Goal: Entertainment & Leisure: Consume media (video, audio)

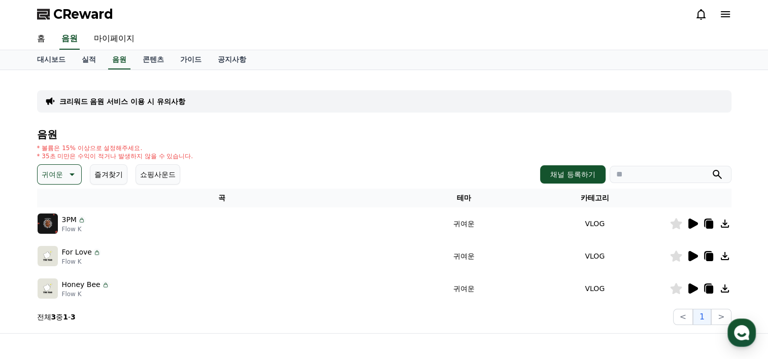
click at [61, 174] on p "귀여운" at bounding box center [52, 174] width 21 height 14
click at [314, 158] on div "* 볼륨은 15% 이상으로 설정해주세요. * 35초 미만은 수익이 적거나 발생하지 않을 수 있습니다." at bounding box center [384, 152] width 694 height 16
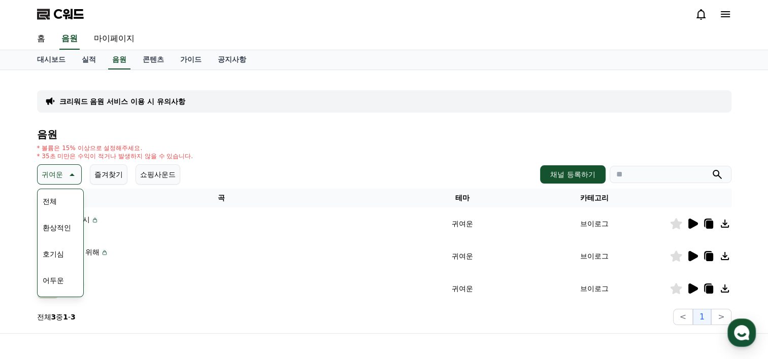
click at [693, 227] on icon at bounding box center [692, 224] width 12 height 12
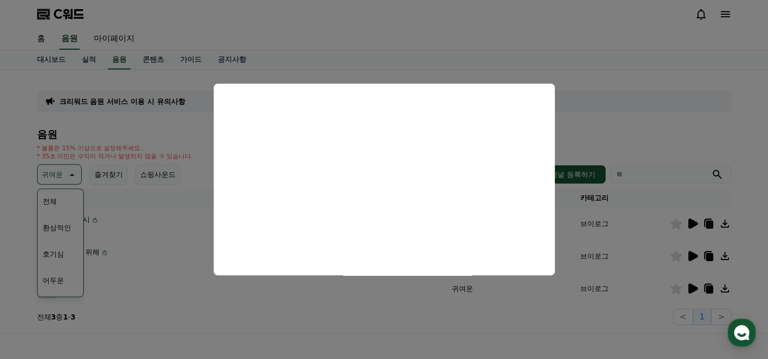
click at [542, 328] on button "모달 닫기" at bounding box center [384, 179] width 768 height 359
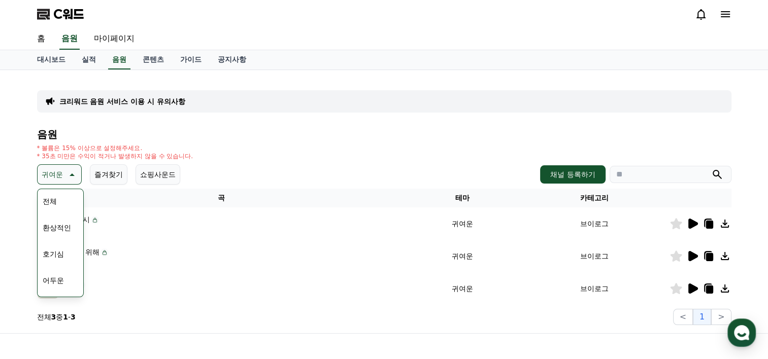
click at [691, 259] on icon at bounding box center [693, 256] width 10 height 10
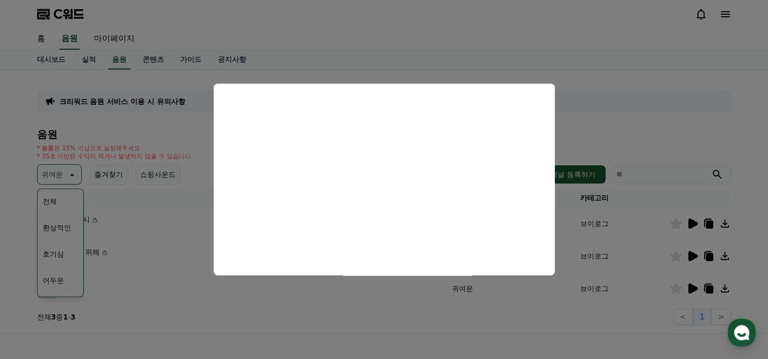
drag, startPoint x: 584, startPoint y: 329, endPoint x: 666, endPoint y: 295, distance: 89.6
click at [584, 329] on button "모달 닫기" at bounding box center [384, 179] width 768 height 359
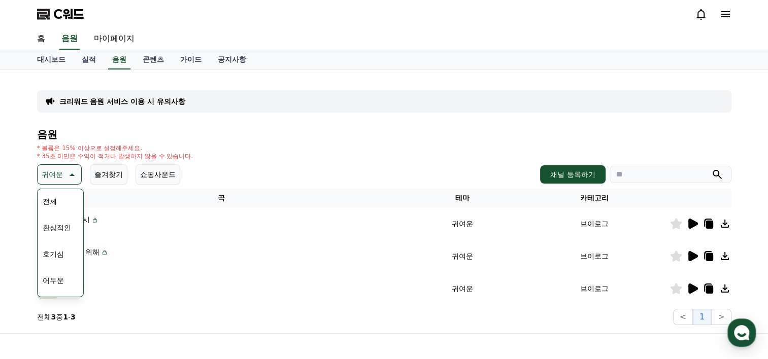
click at [691, 289] on icon at bounding box center [693, 289] width 10 height 10
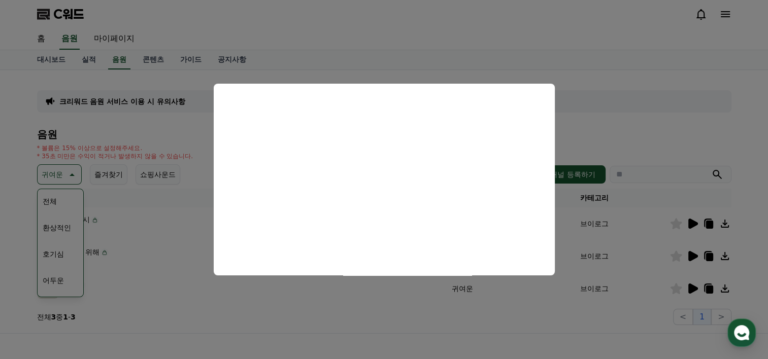
click at [640, 108] on button "모달 닫기" at bounding box center [384, 179] width 768 height 359
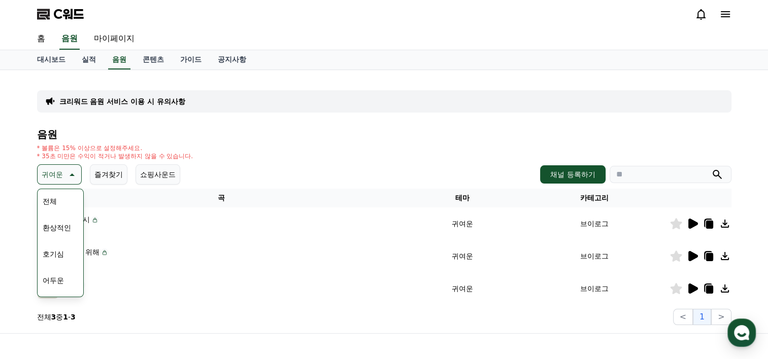
click at [61, 169] on p "귀여운" at bounding box center [52, 174] width 21 height 14
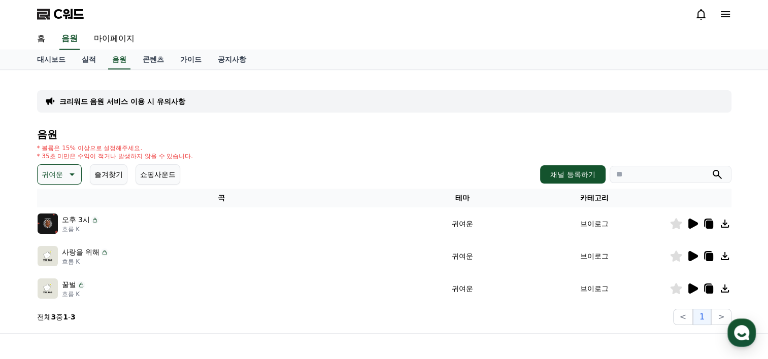
click at [71, 179] on icon at bounding box center [71, 174] width 12 height 12
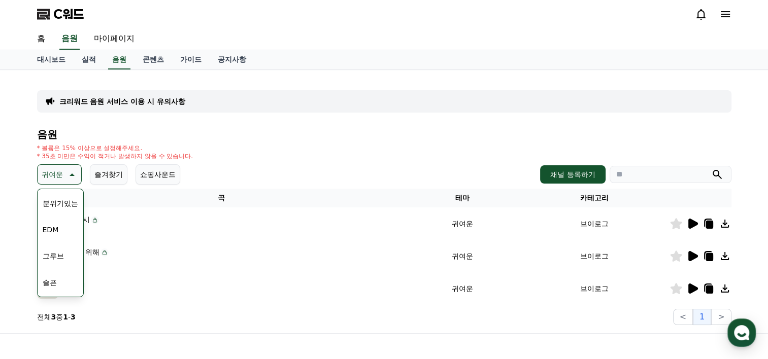
scroll to position [418, 0]
click at [57, 282] on button "코믹한" at bounding box center [53, 285] width 29 height 22
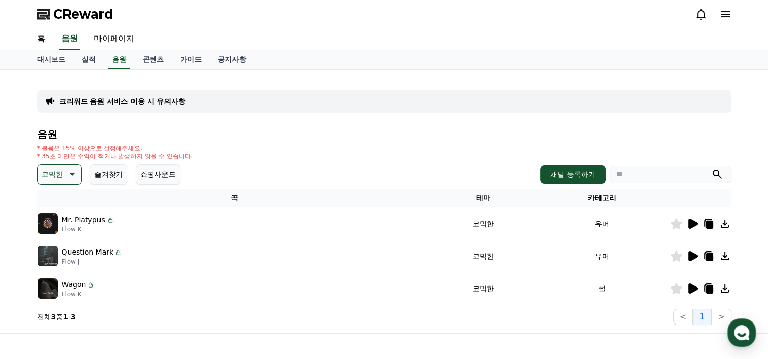
click at [694, 225] on icon at bounding box center [692, 224] width 12 height 12
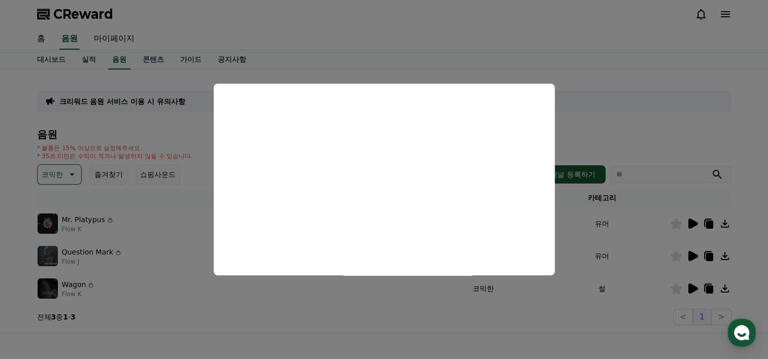
click at [635, 130] on button "close modal" at bounding box center [384, 179] width 768 height 359
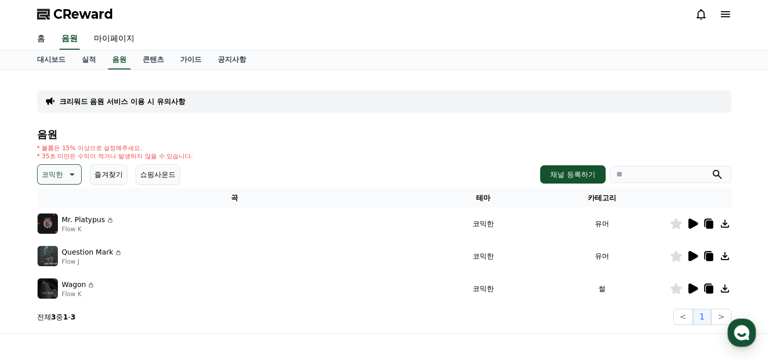
click at [69, 178] on icon at bounding box center [71, 174] width 12 height 12
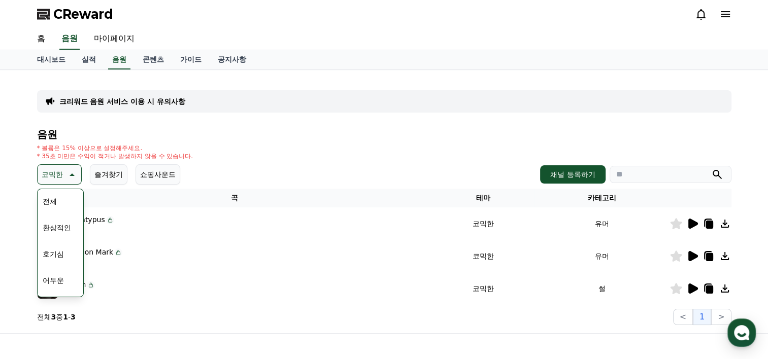
click at [66, 256] on button "호기심" at bounding box center [53, 254] width 29 height 22
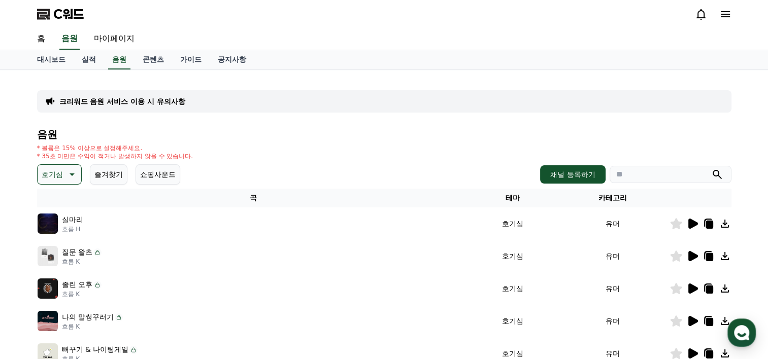
click at [684, 227] on div at bounding box center [700, 224] width 61 height 12
click at [691, 221] on icon at bounding box center [693, 224] width 10 height 10
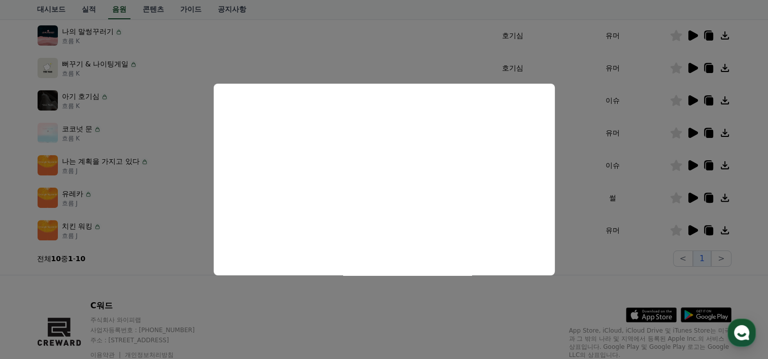
scroll to position [285, 0]
click at [306, 302] on button "모달 닫기" at bounding box center [384, 179] width 768 height 359
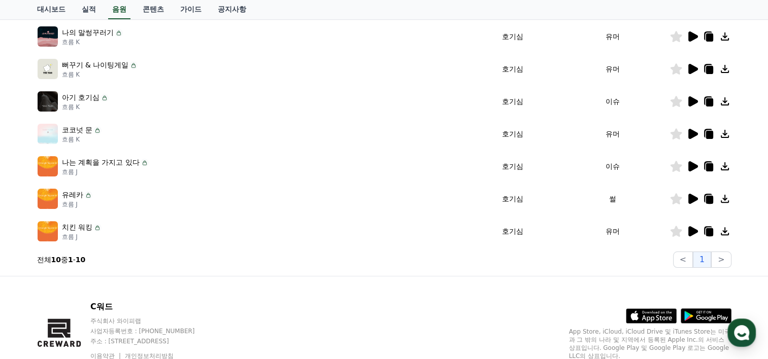
click at [696, 166] on icon at bounding box center [693, 166] width 10 height 10
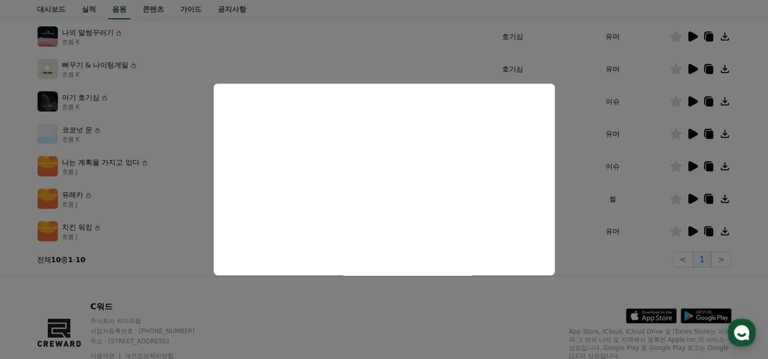
click at [19, 166] on button "모달 닫기" at bounding box center [384, 179] width 768 height 359
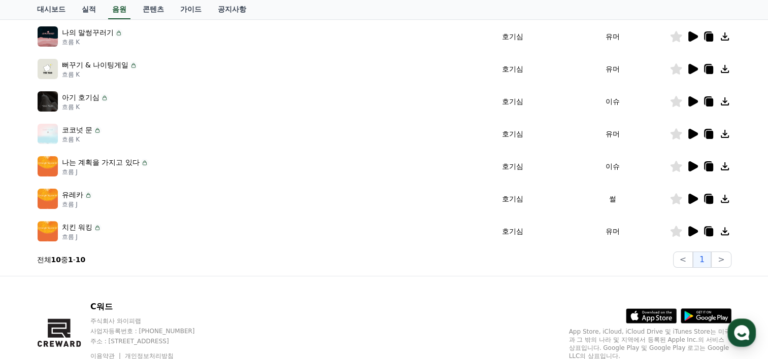
scroll to position [0, 0]
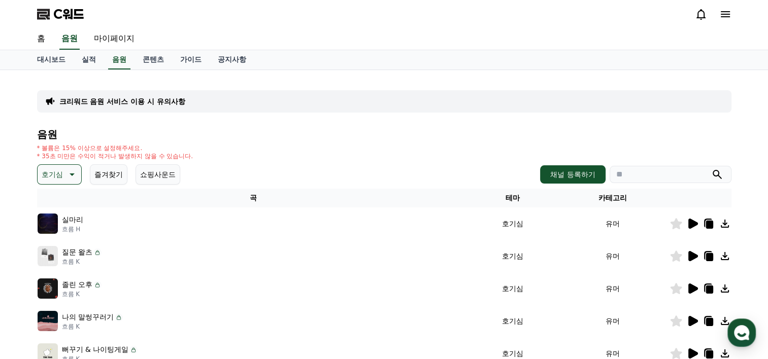
click at [68, 162] on div "음원 * 볼륨은 15% 이상으로 설정해주세요. * 35초 미만은 수익이 적거나 발생하지 않을 수 있습니다. 호기심 즐겨찾기 쇼핑사운드 채널 등…" at bounding box center [384, 341] width 694 height 424
click at [71, 177] on icon at bounding box center [71, 174] width 12 height 12
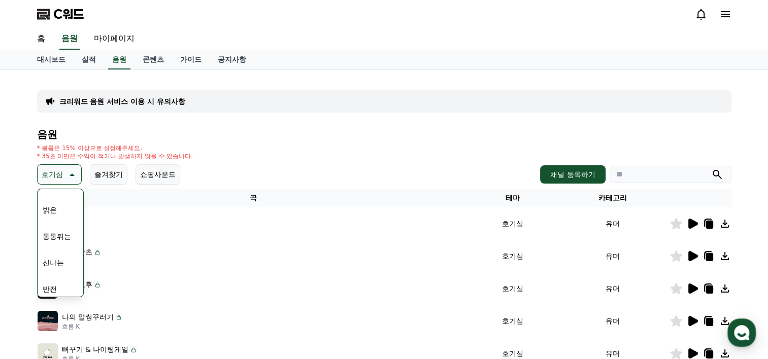
scroll to position [83, 0]
click at [59, 248] on button "통통튀는" at bounding box center [57, 251] width 37 height 22
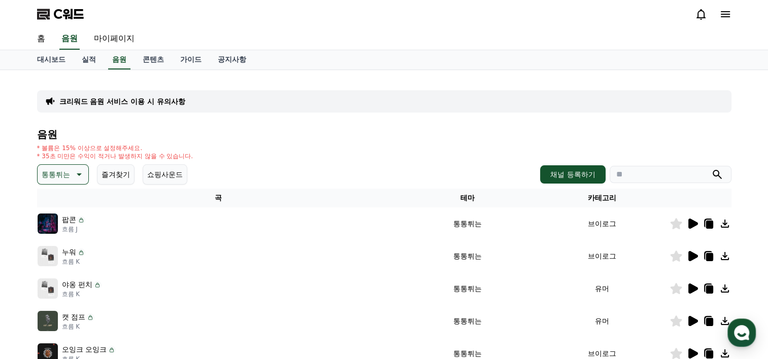
click at [690, 223] on icon at bounding box center [693, 224] width 10 height 10
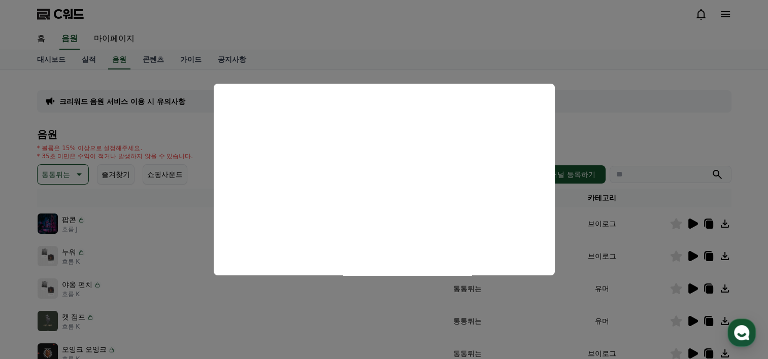
click at [697, 133] on button "모달 닫기" at bounding box center [384, 179] width 768 height 359
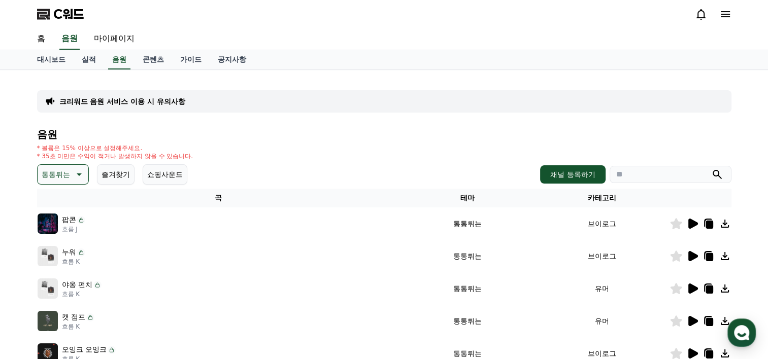
click at [689, 283] on icon at bounding box center [692, 289] width 12 height 12
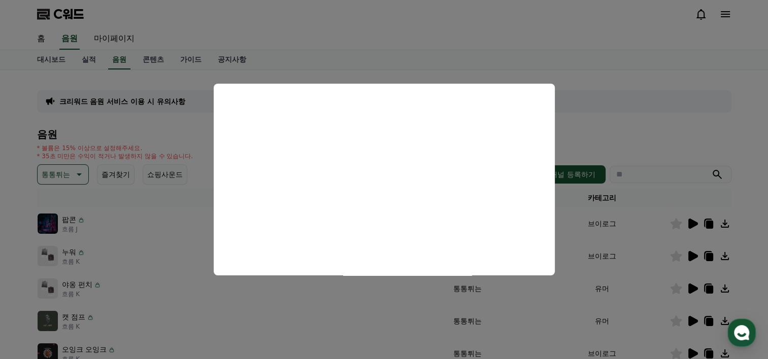
click at [733, 117] on button "모달 닫기" at bounding box center [384, 179] width 768 height 359
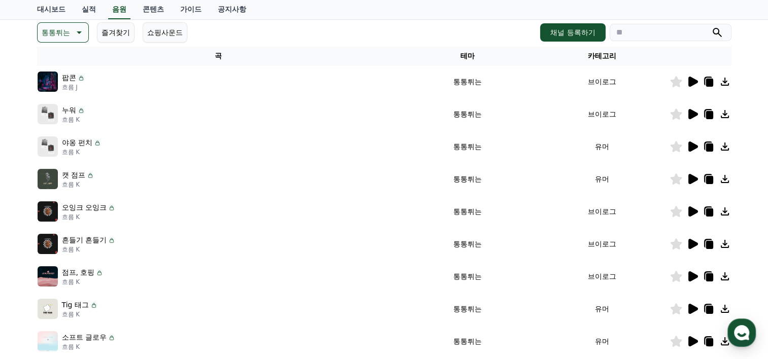
scroll to position [146, 0]
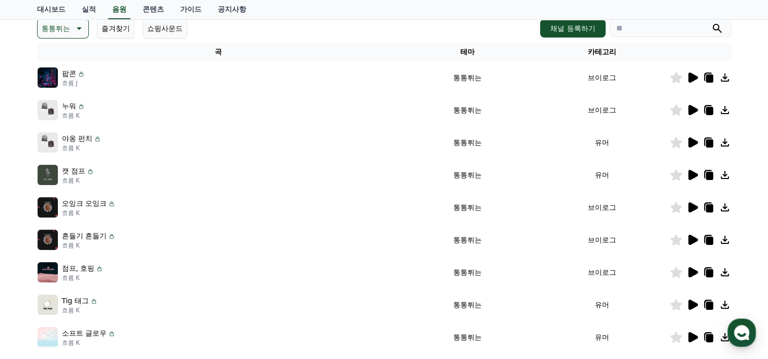
click at [694, 207] on icon at bounding box center [693, 207] width 10 height 10
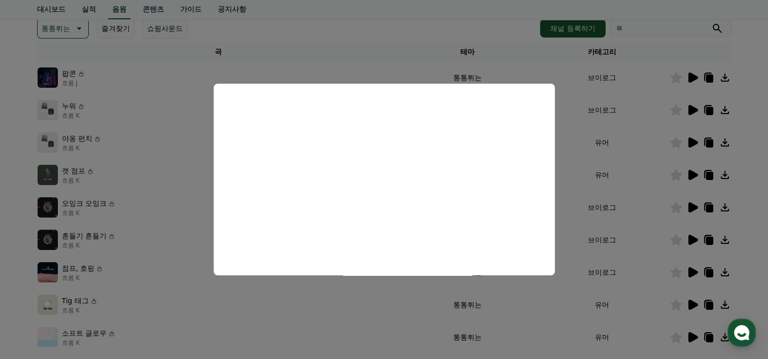
click at [747, 144] on button "모달 닫기" at bounding box center [384, 179] width 768 height 359
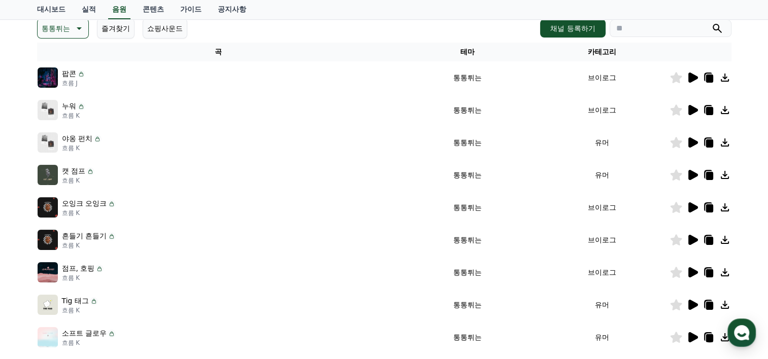
click at [687, 272] on icon at bounding box center [692, 272] width 12 height 12
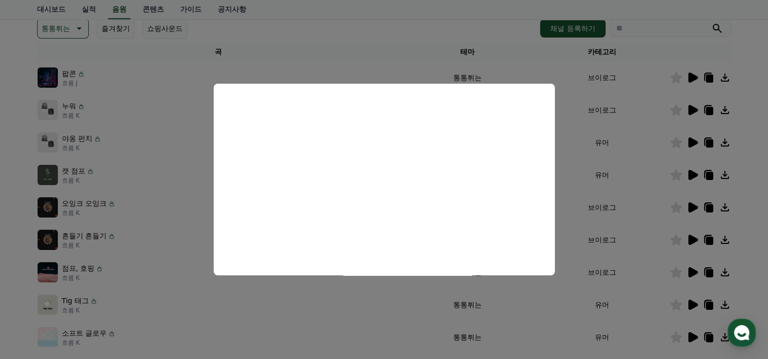
click at [0, 217] on html "C워드 홈 음원 마이페이지 대시보드 실적 음원 콘텐츠 가이드 공지사항 크리워드 음원 서비스 이용 시 유의사항 음원 * 볼륨은 15% 이상으로 …" at bounding box center [384, 197] width 768 height 687
click at [520, 59] on button "모달 닫기" at bounding box center [384, 179] width 768 height 359
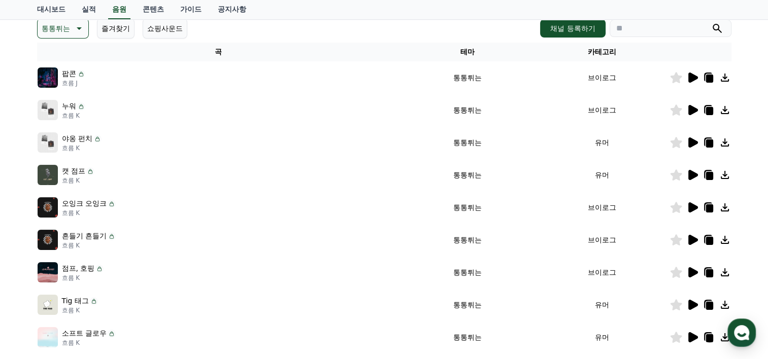
click at [723, 209] on icon at bounding box center [725, 207] width 12 height 12
click at [0, 214] on html "C워드 홈 음원 마이페이지 대시보드 실적 음원 콘텐츠 가이드 공지사항 크리워드 음원 서비스 이용 시 유의사항 음원 * 볼륨은 15% 이상으로 …" at bounding box center [384, 197] width 768 height 687
click at [690, 274] on icon at bounding box center [693, 272] width 10 height 10
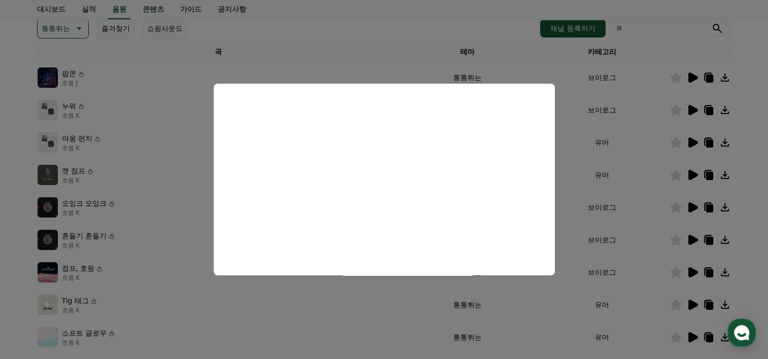
click at [0, 247] on button "모달 닫기" at bounding box center [384, 179] width 768 height 359
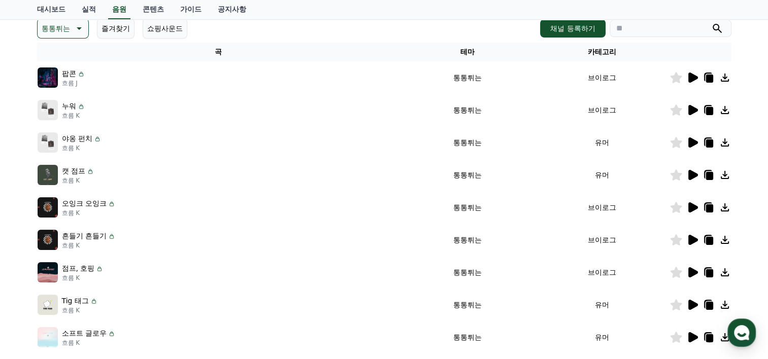
click at [689, 209] on icon at bounding box center [693, 207] width 10 height 10
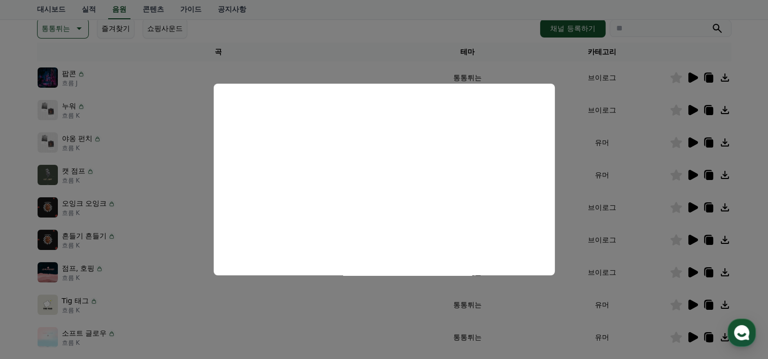
click at [0, 240] on html "C워드 홈 음원 마이페이지 대시보드 실적 음원 콘텐츠 가이드 공지사항 크리워드 음원 서비스 이용 시 유의사항 음원 * 볼륨은 15% 이상으로 …" at bounding box center [384, 197] width 768 height 687
click at [760, 104] on button "모달 닫기" at bounding box center [384, 179] width 768 height 359
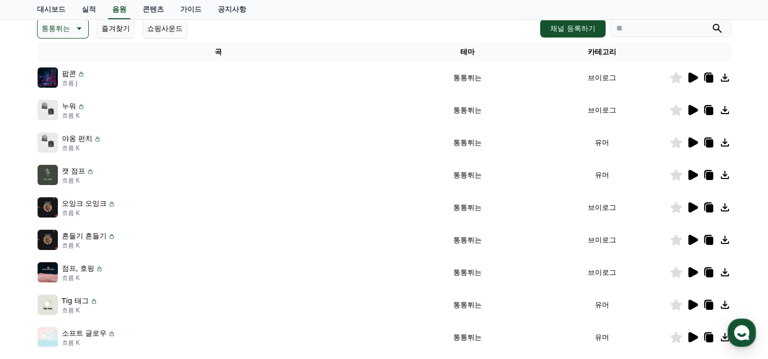
click at [691, 270] on icon at bounding box center [693, 272] width 10 height 10
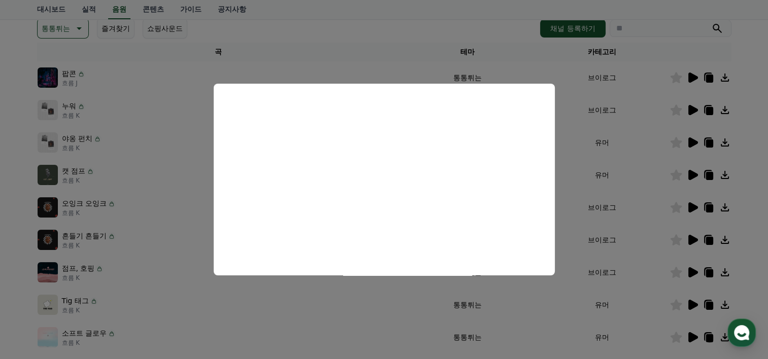
click at [0, 193] on html "C워드 홈 음원 마이페이지 대시보드 실적 음원 콘텐츠 가이드 공지사항 크리워드 음원 서비스 이용 시 유의사항 음원 * 볼륨은 15% 이상으로 …" at bounding box center [384, 197] width 768 height 687
click at [745, 196] on button "모달 닫기" at bounding box center [384, 179] width 768 height 359
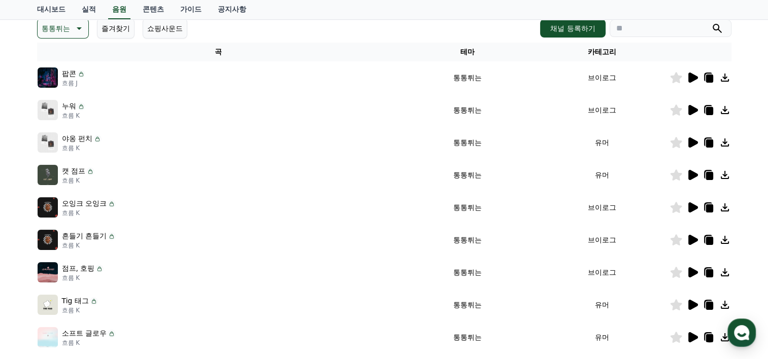
click at [724, 269] on icon at bounding box center [725, 272] width 8 height 8
click at [0, 233] on html "C워드 홈 음원 마이페이지 대시보드 실적 음원 콘텐츠 가이드 공지사항 크리워드 음원 서비스 이용 시 유의사항 음원 * 볼륨은 15% 이상으로 …" at bounding box center [384, 197] width 768 height 687
click at [696, 302] on icon at bounding box center [692, 305] width 12 height 12
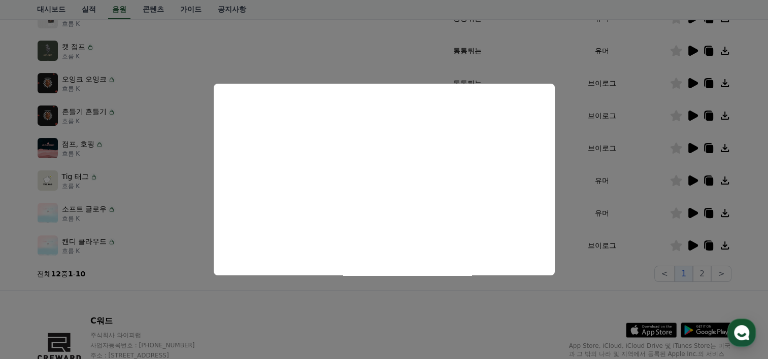
scroll to position [276, 0]
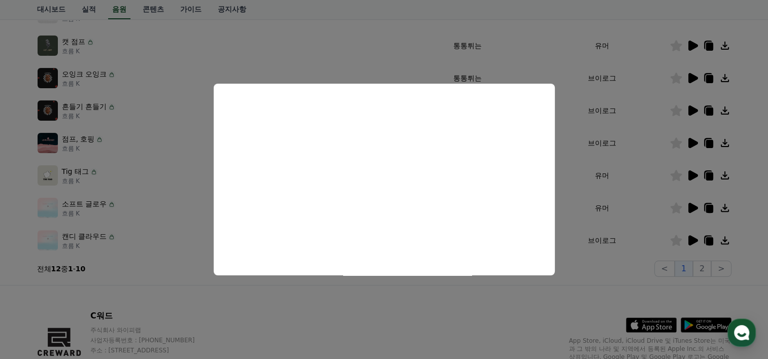
click at [40, 287] on button "모달 닫기" at bounding box center [384, 179] width 768 height 359
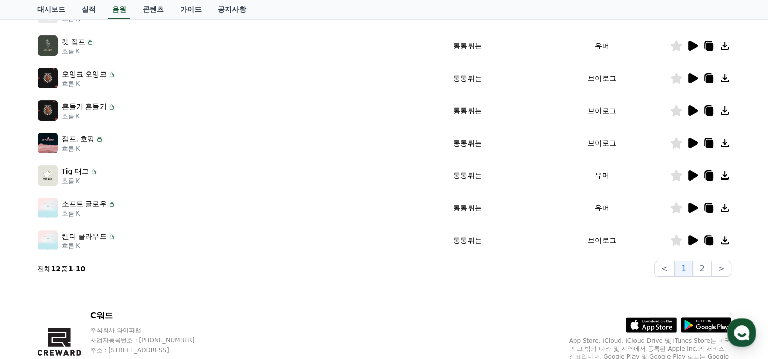
click at [695, 241] on icon at bounding box center [693, 240] width 10 height 10
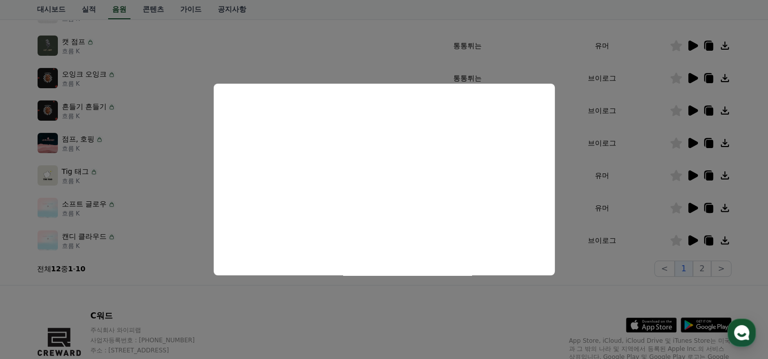
click at [317, 311] on button "모달 닫기" at bounding box center [384, 179] width 768 height 359
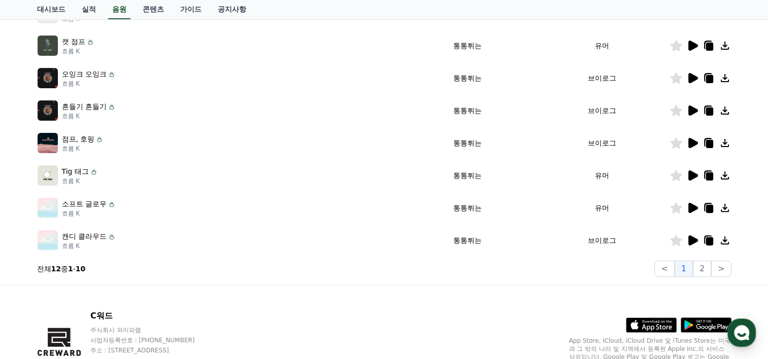
click at [694, 206] on icon at bounding box center [693, 208] width 10 height 10
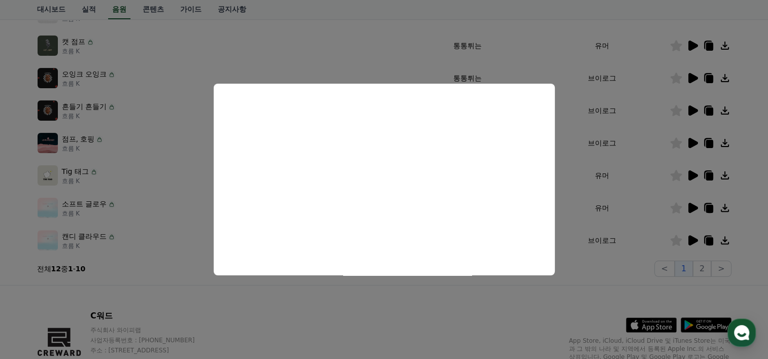
drag, startPoint x: 564, startPoint y: 296, endPoint x: 606, endPoint y: 286, distance: 43.3
click at [564, 296] on button "모달 닫기" at bounding box center [384, 179] width 768 height 359
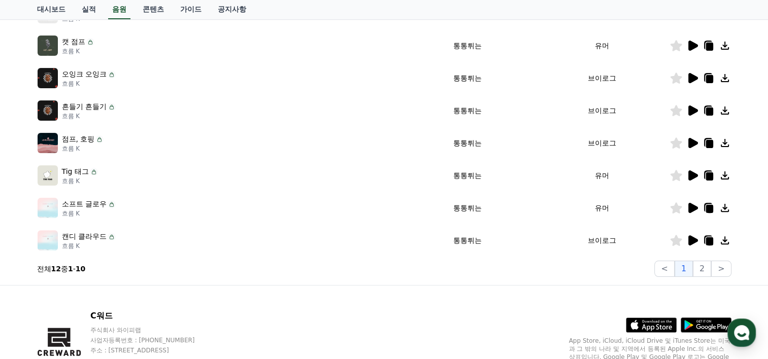
click at [723, 208] on icon at bounding box center [725, 208] width 12 height 12
click at [0, 276] on html "C워드 홈 음원 마이페이지 대시보드 실적 음원 콘텐츠 가이드 공지사항 크리워드 음원 서비스 이용 시 유의사항 음원 * 볼륨은 15% 이상으로 …" at bounding box center [384, 67] width 768 height 687
click at [715, 272] on button ">" at bounding box center [721, 269] width 20 height 16
click at [702, 270] on font "2" at bounding box center [701, 269] width 5 height 10
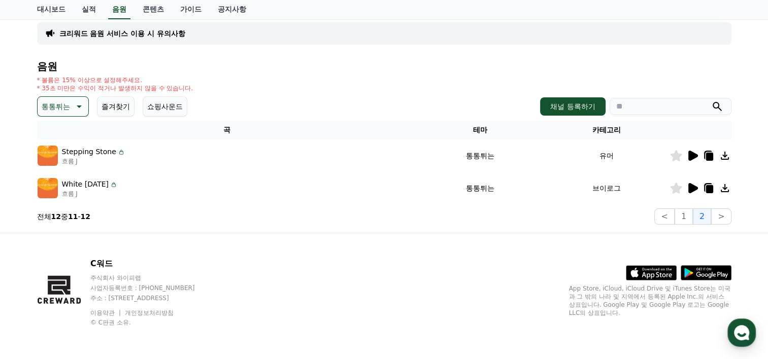
scroll to position [67, 0]
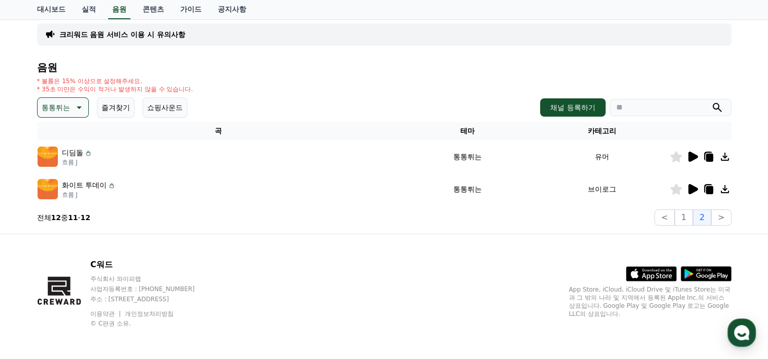
click at [694, 154] on icon at bounding box center [693, 157] width 10 height 10
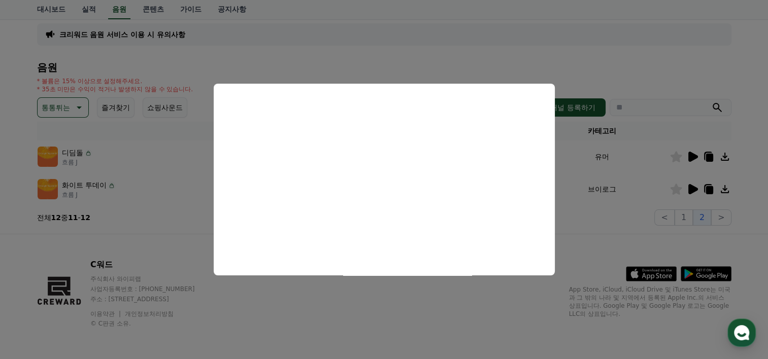
click at [12, 225] on button "모달 닫기" at bounding box center [384, 179] width 768 height 359
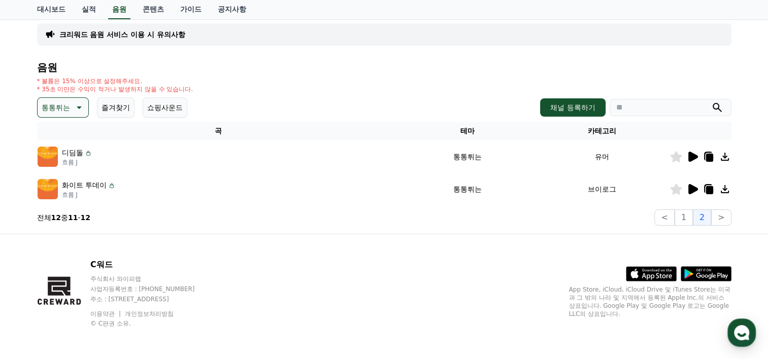
click at [698, 189] on div at bounding box center [700, 189] width 61 height 12
click at [690, 190] on icon at bounding box center [693, 189] width 10 height 10
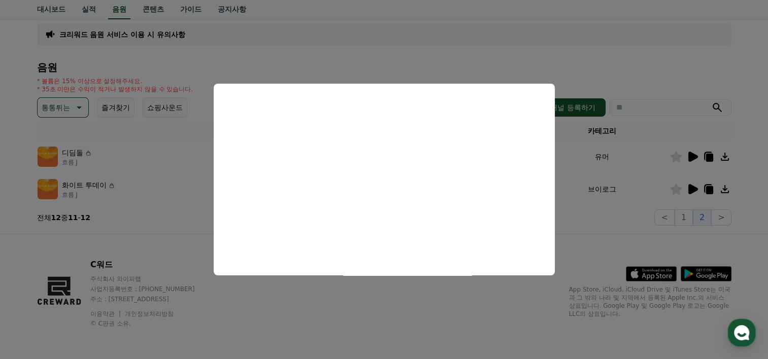
click at [15, 232] on button "모달 닫기" at bounding box center [384, 179] width 768 height 359
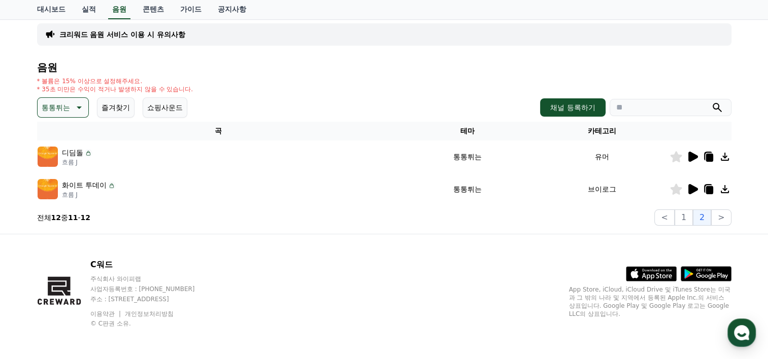
click at [723, 188] on icon at bounding box center [725, 189] width 8 height 8
click at [0, 296] on html "C워드 홈 음원 마이페이지 대시보드 실적 음원 콘텐츠 가이드 공지사항 크리워드 음원 서비스 이용 시 유의사항 음원 * 볼륨은 15% 이상으로 …" at bounding box center [384, 146] width 768 height 427
click at [64, 97] on button "통통튀는" at bounding box center [63, 107] width 52 height 20
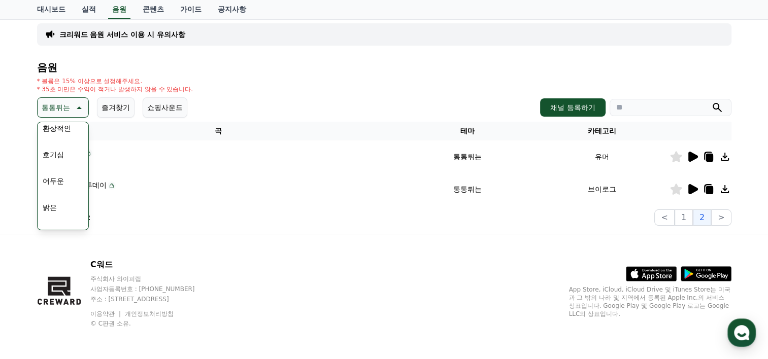
scroll to position [73, 0]
click at [53, 167] on button "밝은" at bounding box center [50, 167] width 22 height 22
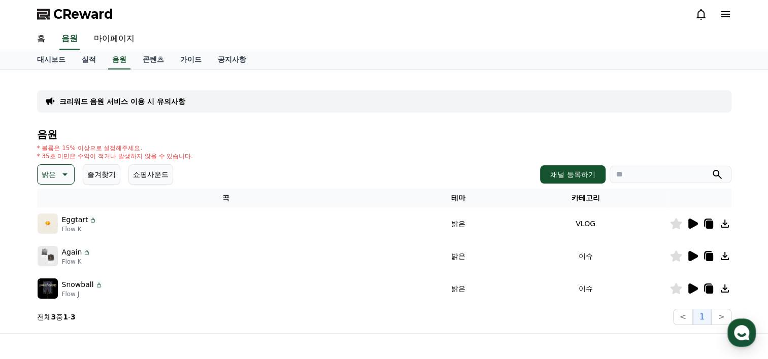
click at [690, 225] on icon at bounding box center [693, 224] width 10 height 10
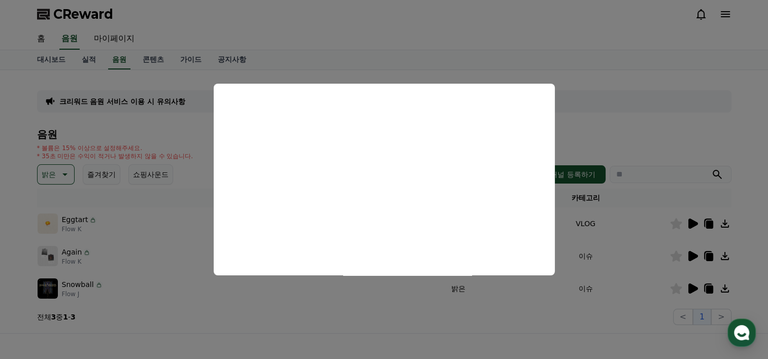
click at [696, 103] on button "close modal" at bounding box center [384, 179] width 768 height 359
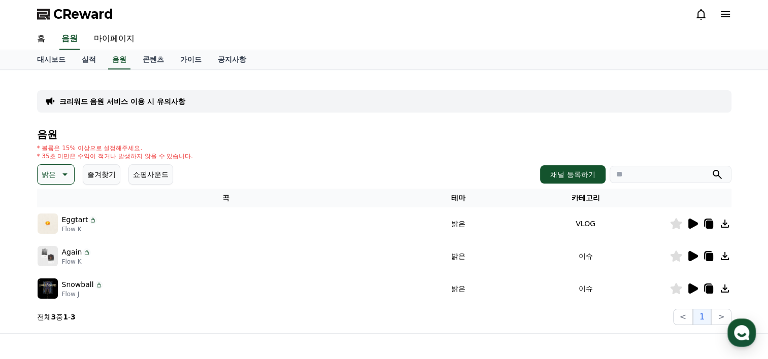
click at [695, 255] on icon at bounding box center [693, 256] width 10 height 10
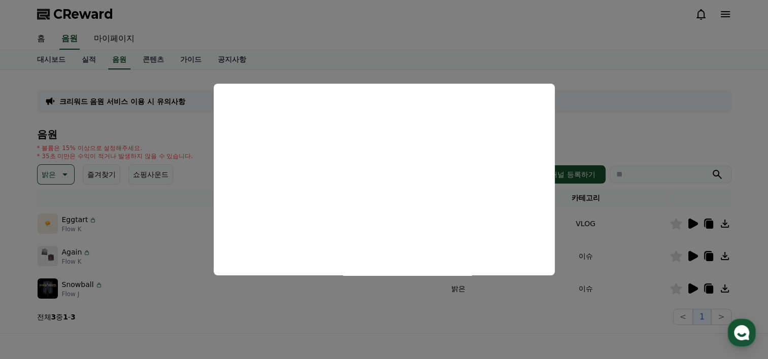
click at [757, 121] on button "close modal" at bounding box center [384, 179] width 768 height 359
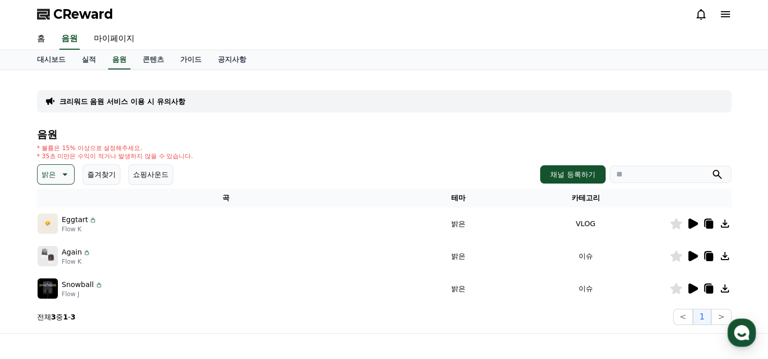
click at [688, 286] on icon at bounding box center [693, 289] width 10 height 10
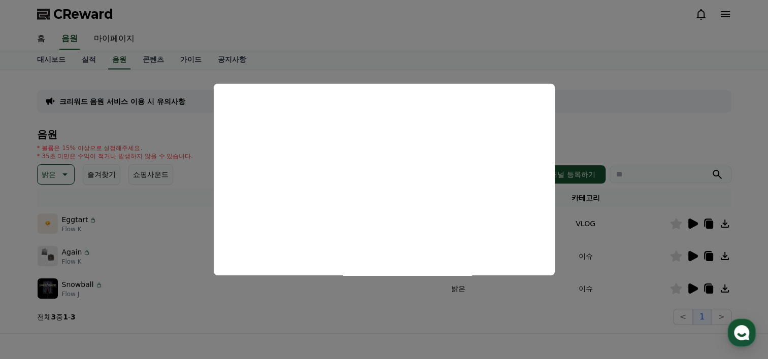
click at [751, 200] on button "close modal" at bounding box center [384, 179] width 768 height 359
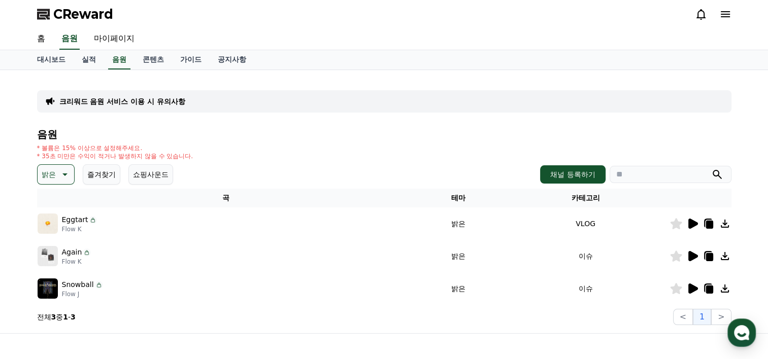
click at [725, 291] on icon at bounding box center [725, 289] width 8 height 8
drag, startPoint x: 755, startPoint y: 273, endPoint x: 723, endPoint y: 234, distance: 50.5
click at [755, 273] on div "크리워드 음원 서비스 이용 시 유의사항 음원 * 볼륨은 15% 이상으로 설정해주세요. * 35초 미만은 수익이 적거나 발생하지 않을 수 있습니…" at bounding box center [384, 201] width 768 height 263
click at [726, 225] on icon at bounding box center [725, 224] width 12 height 12
drag, startPoint x: 0, startPoint y: 248, endPoint x: 57, endPoint y: 196, distance: 76.5
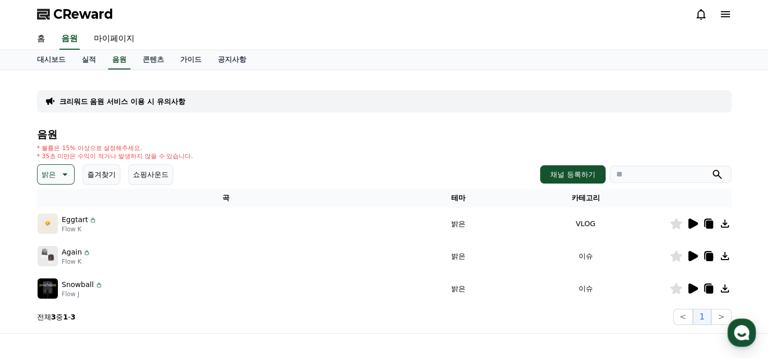
click at [0, 248] on html "CReward 홈 음원 마이페이지 대시보드 실적 음원 콘텐츠 가이드 공지사항 크리워드 음원 서비스 이용 시 유의사항 음원 * 볼륨은 15% 이…" at bounding box center [384, 230] width 768 height 460
click at [58, 171] on icon at bounding box center [64, 174] width 12 height 12
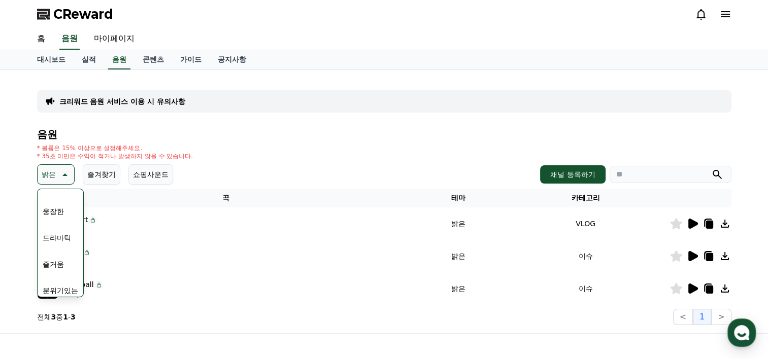
scroll to position [203, 0]
click at [55, 257] on button "즐거움" at bounding box center [53, 262] width 29 height 22
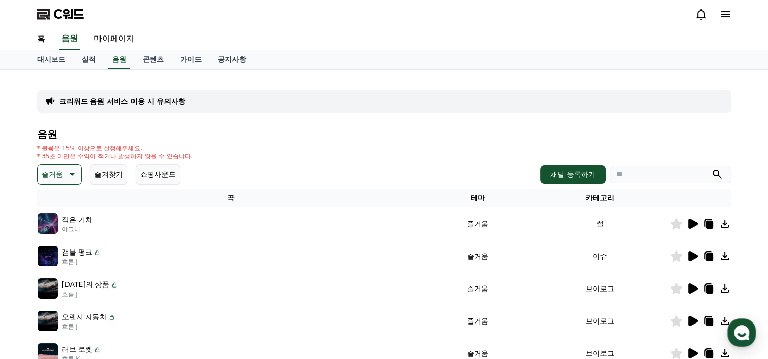
click at [690, 218] on icon at bounding box center [692, 224] width 12 height 12
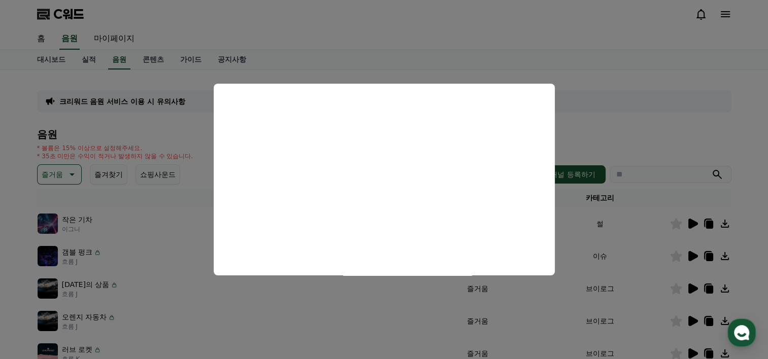
click at [692, 226] on button "모달 닫기" at bounding box center [384, 179] width 768 height 359
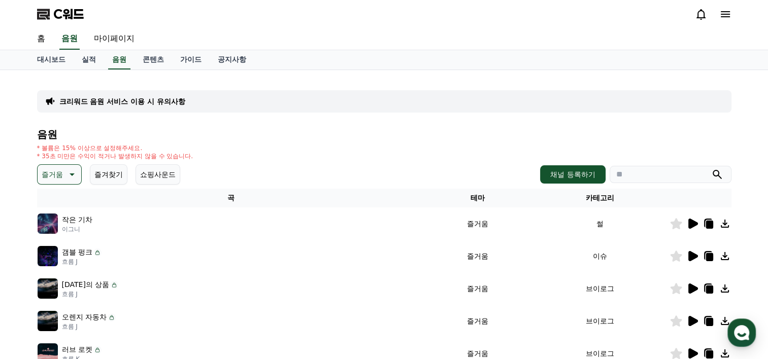
click at [693, 222] on icon at bounding box center [693, 224] width 10 height 10
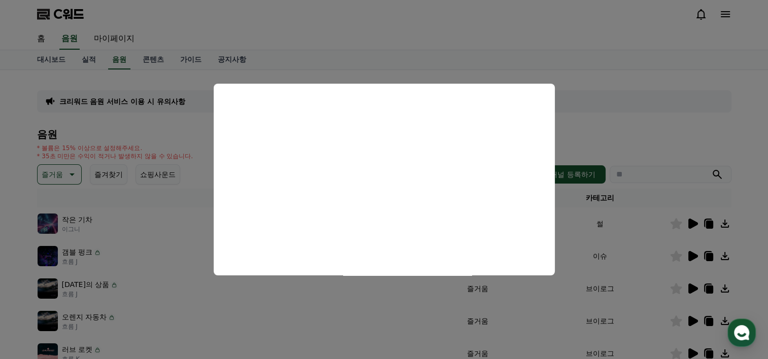
click at [670, 122] on button "모달 닫기" at bounding box center [384, 179] width 768 height 359
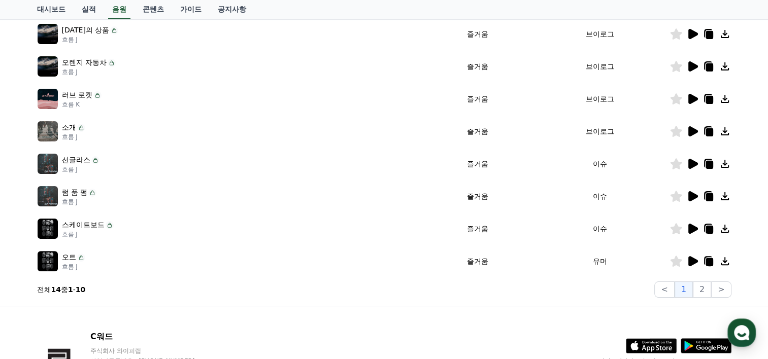
scroll to position [256, 0]
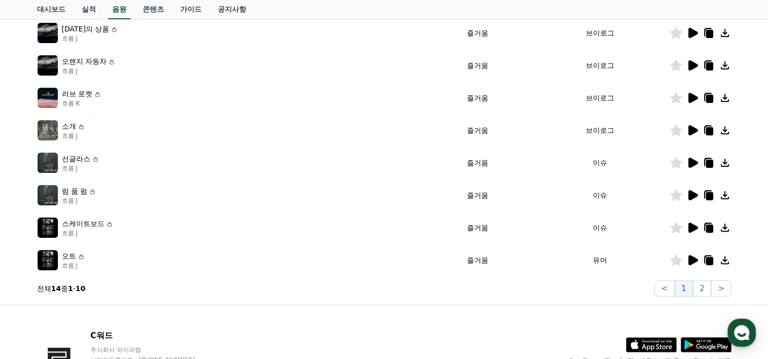
click at [697, 258] on icon at bounding box center [692, 260] width 12 height 12
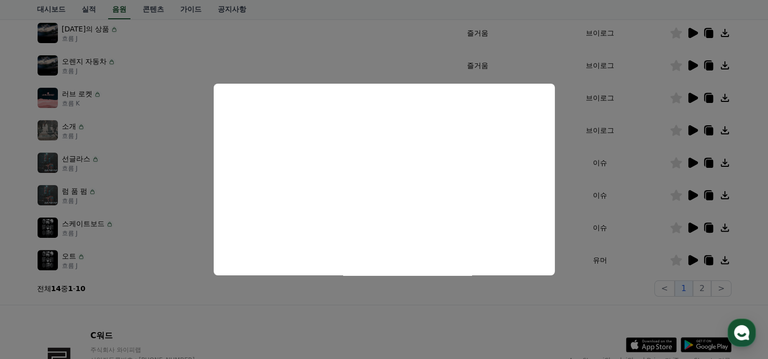
click at [6, 143] on button "모달 닫기" at bounding box center [384, 179] width 768 height 359
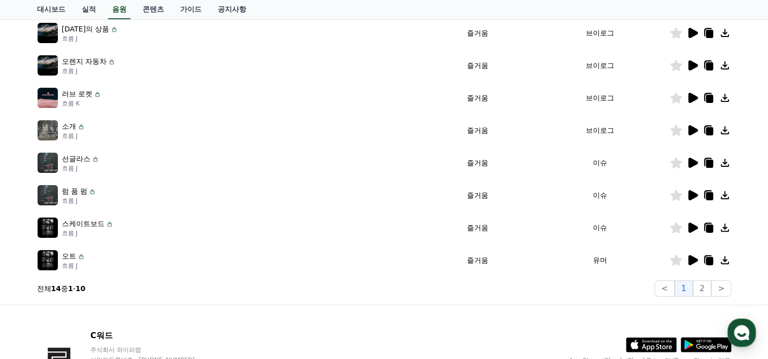
scroll to position [0, 0]
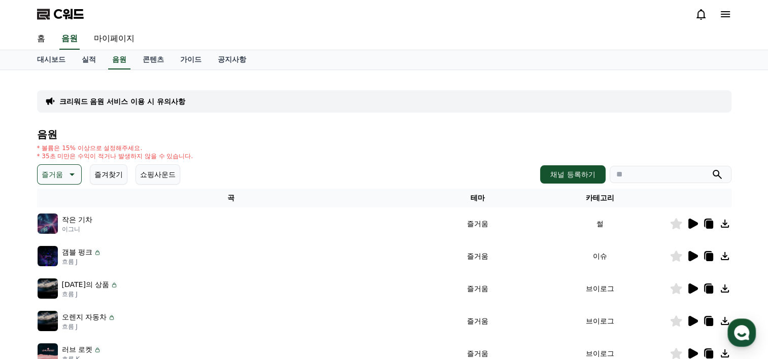
click at [65, 177] on icon at bounding box center [71, 174] width 12 height 12
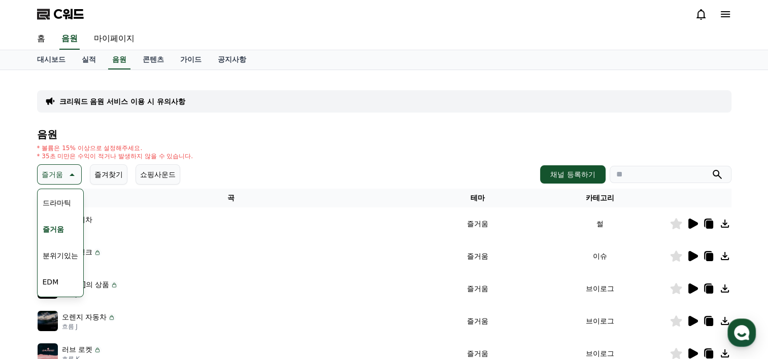
scroll to position [217, 0]
click at [51, 226] on button "드라마틱" at bounding box center [57, 222] width 37 height 22
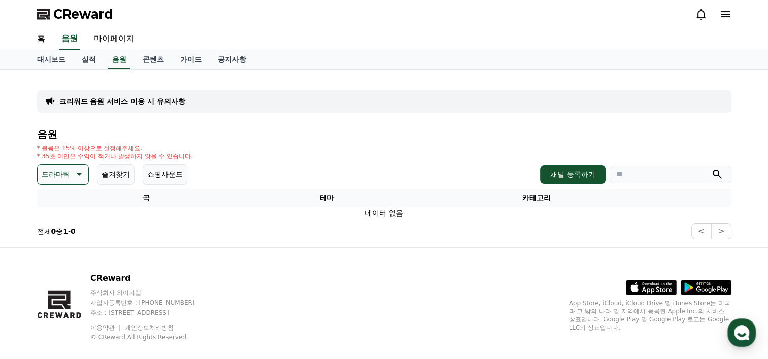
click at [82, 169] on icon at bounding box center [78, 174] width 12 height 12
click at [55, 207] on button "귀여운" at bounding box center [53, 205] width 29 height 22
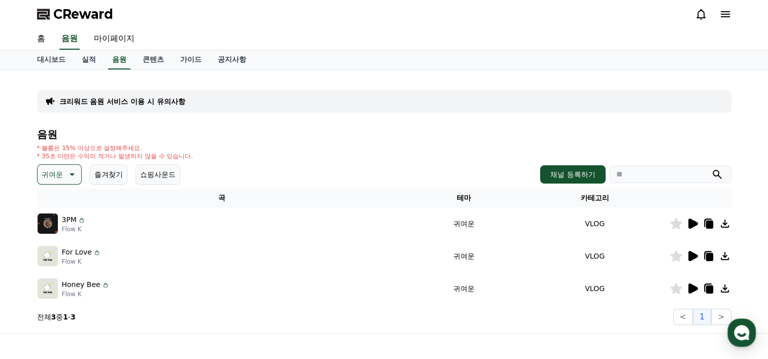
click at [693, 225] on icon at bounding box center [693, 224] width 10 height 10
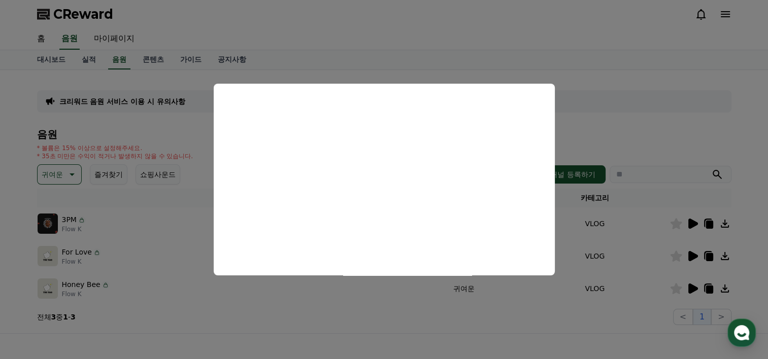
click at [639, 84] on button "close modal" at bounding box center [384, 179] width 768 height 359
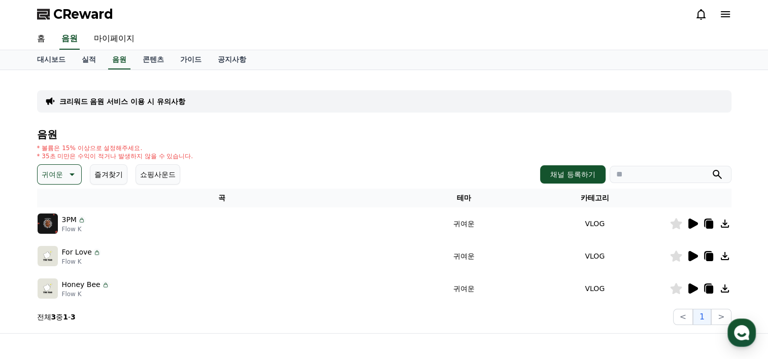
click at [727, 223] on icon at bounding box center [725, 224] width 12 height 12
drag, startPoint x: 394, startPoint y: 134, endPoint x: 396, endPoint y: 142, distance: 7.8
click at [394, 134] on h4 "음원" at bounding box center [384, 134] width 694 height 11
click at [692, 258] on icon at bounding box center [693, 256] width 10 height 10
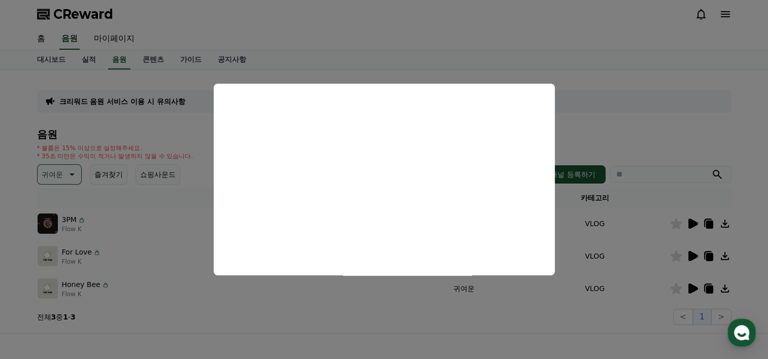
click at [729, 125] on button "close modal" at bounding box center [384, 179] width 768 height 359
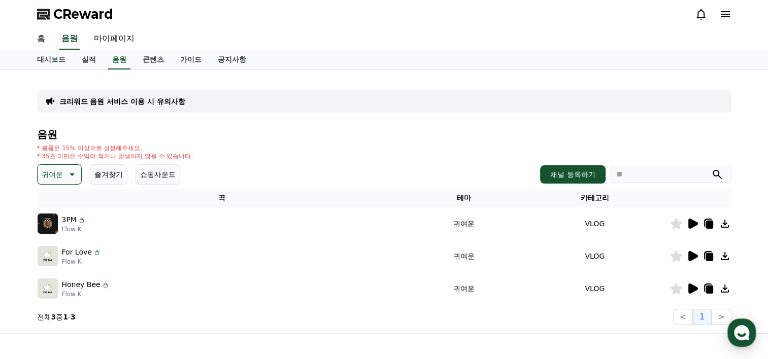
click at [727, 257] on icon at bounding box center [725, 256] width 12 height 12
